Goal: Task Accomplishment & Management: Manage account settings

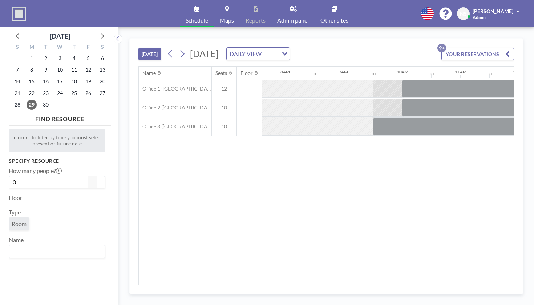
scroll to position [0, 448]
click at [179, 48] on icon at bounding box center [182, 53] width 7 height 11
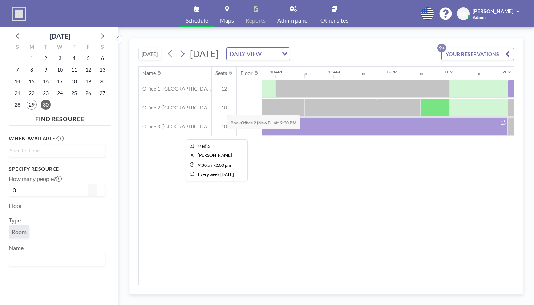
scroll to position [0, 567]
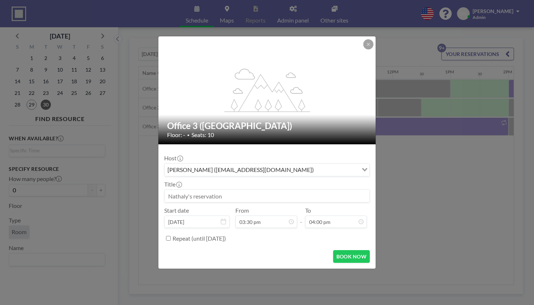
click at [225, 191] on input at bounding box center [266, 196] width 205 height 12
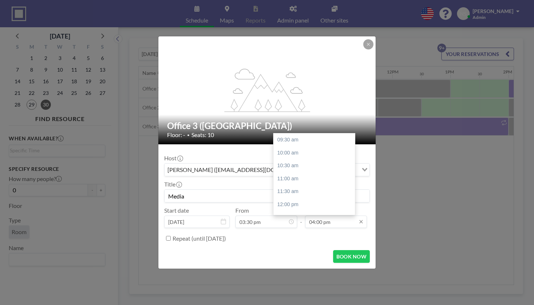
type input "Media"
click at [334, 215] on input "04:00 pm" at bounding box center [336, 221] width 62 height 12
click at [318, 228] on div "05:00 pm" at bounding box center [313, 234] width 81 height 13
type input "05:00 pm"
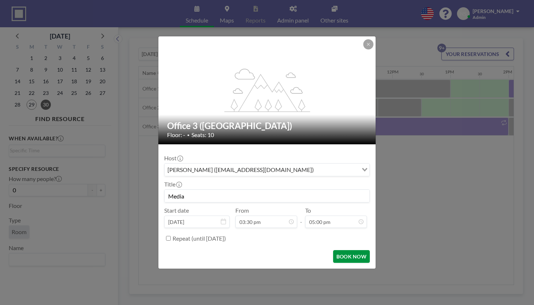
click at [333, 250] on button "BOOK NOW" at bounding box center [351, 256] width 37 height 13
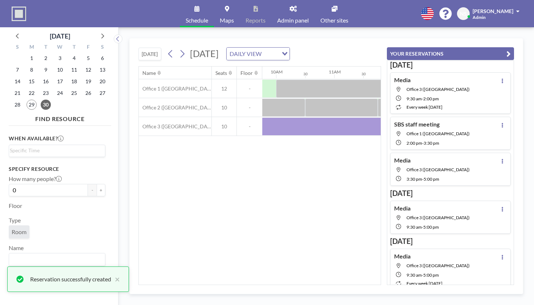
click at [510, 49] on icon "button" at bounding box center [508, 53] width 4 height 9
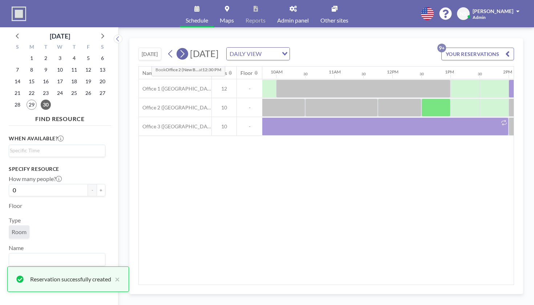
click at [179, 48] on icon at bounding box center [182, 53] width 7 height 11
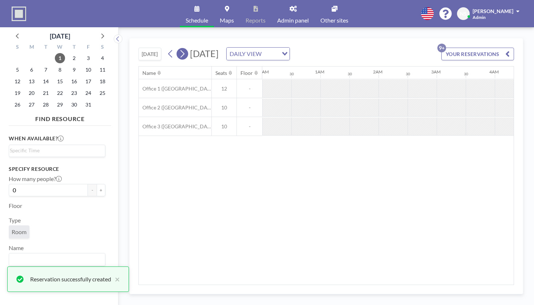
scroll to position [0, 354]
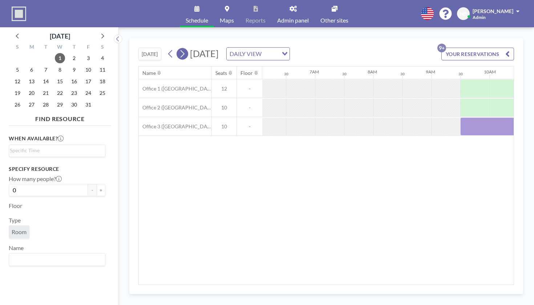
click at [179, 48] on icon at bounding box center [182, 53] width 7 height 11
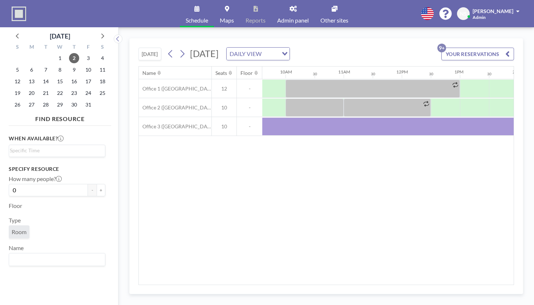
scroll to position [0, 559]
click at [179, 48] on icon at bounding box center [182, 53] width 7 height 11
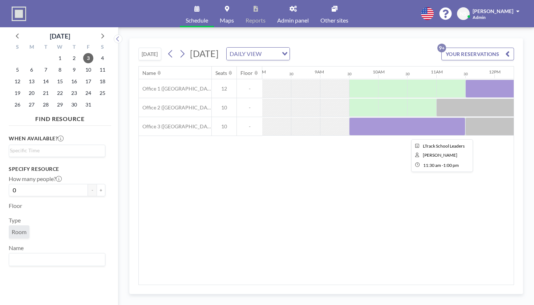
scroll to position [0, 466]
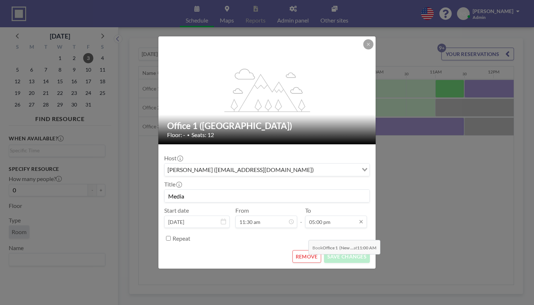
scroll to position [45, 0]
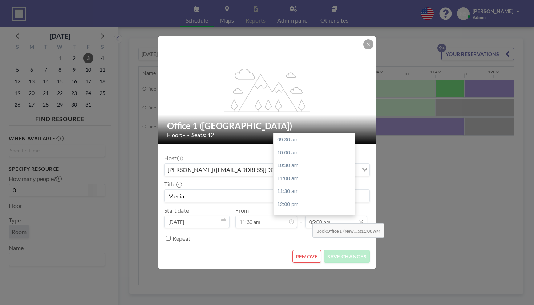
click at [310, 215] on input "05:00 pm" at bounding box center [336, 221] width 62 height 12
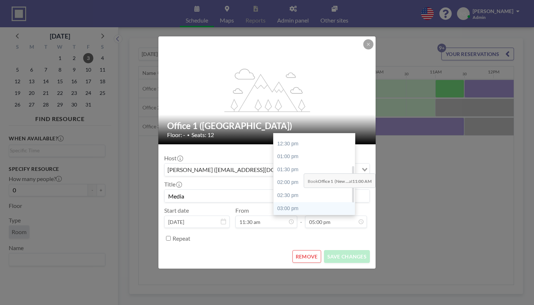
scroll to position [72, 0]
click at [299, 151] on div "01:00 pm" at bounding box center [313, 157] width 81 height 13
type input "01:00 pm"
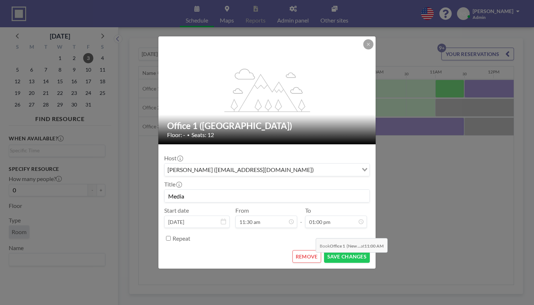
scroll to position [79, 0]
click at [324, 250] on button "SAVE CHANGES" at bounding box center [347, 256] width 46 height 13
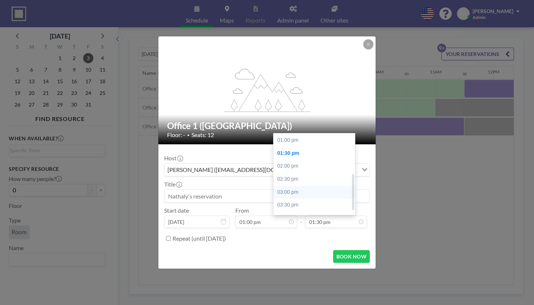
click at [291, 186] on div "03:00 pm" at bounding box center [313, 192] width 81 height 13
type input "03:00 pm"
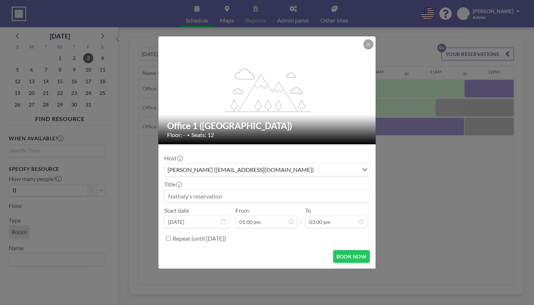
click at [212, 190] on input at bounding box center [266, 196] width 205 height 12
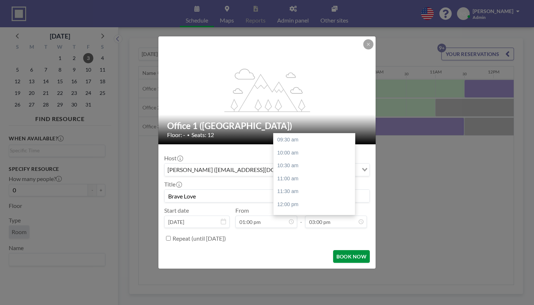
scroll to position [99, 0]
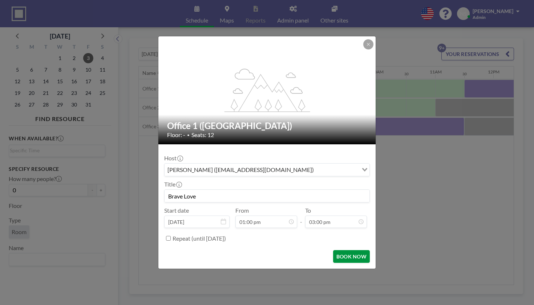
type input "Brave Love"
click at [345, 250] on button "BOOK NOW" at bounding box center [351, 256] width 37 height 13
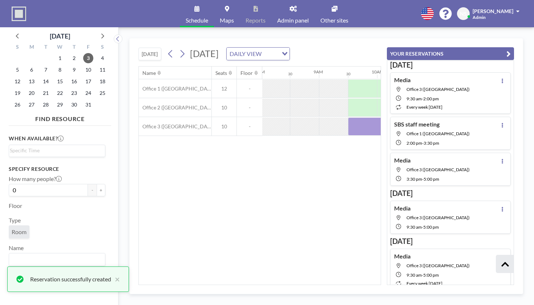
scroll to position [113, 0]
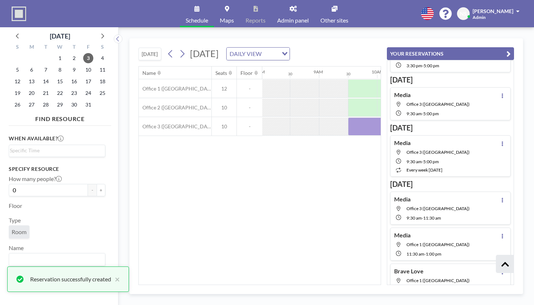
click at [510, 49] on icon "button" at bounding box center [508, 53] width 4 height 9
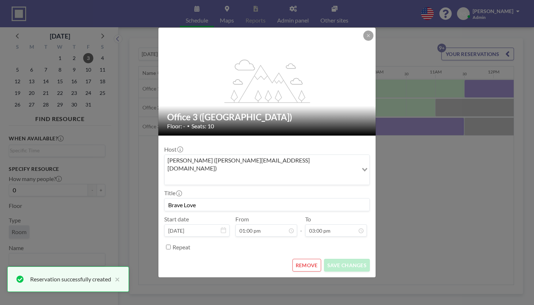
scroll to position [0, 0]
click at [301, 259] on button "REMOVE" at bounding box center [306, 265] width 29 height 13
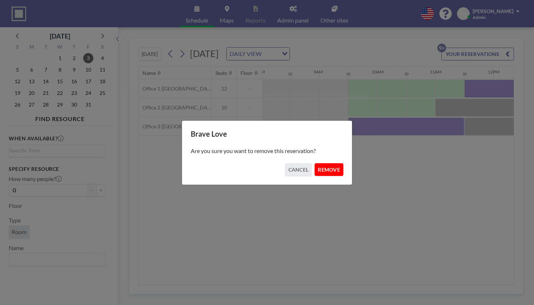
click at [327, 168] on button "REMOVE" at bounding box center [328, 169] width 29 height 13
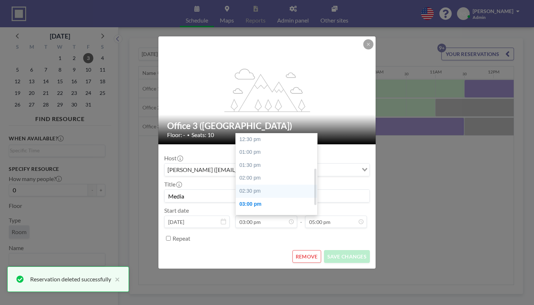
scroll to position [78, 0]
click at [261, 146] on div "01:00 pm" at bounding box center [276, 152] width 81 height 13
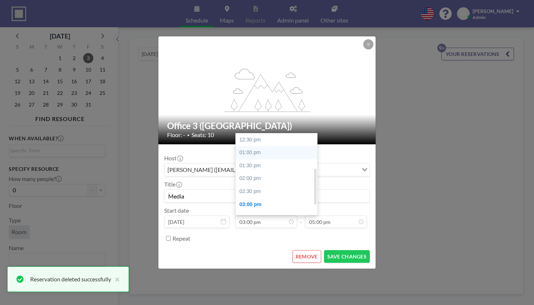
type input "01:00 pm"
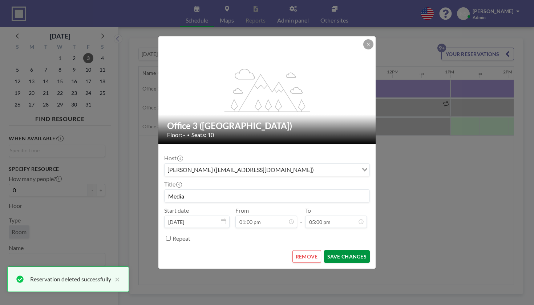
scroll to position [0, 590]
click at [324, 250] on button "SAVE CHANGES" at bounding box center [347, 256] width 46 height 13
